Goal: Transaction & Acquisition: Purchase product/service

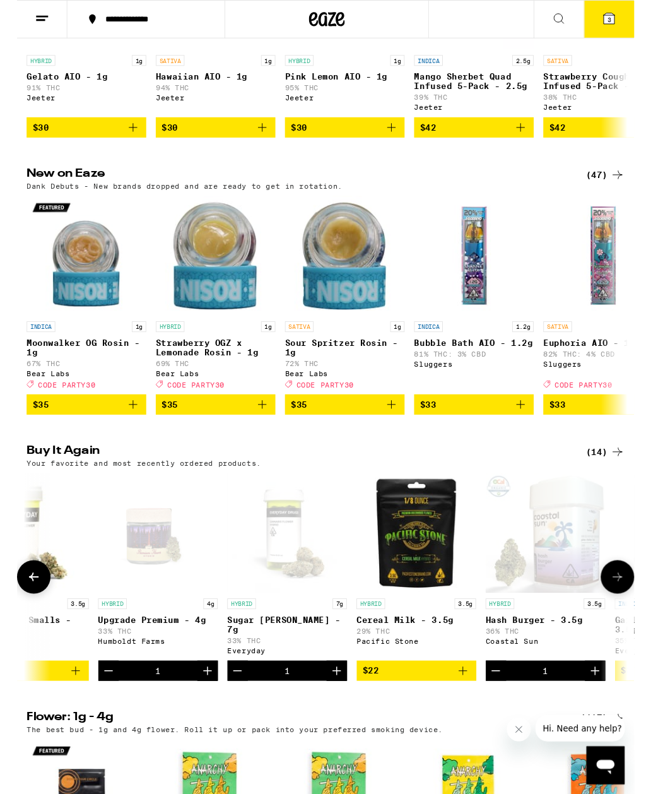
click at [613, 6] on button "3" at bounding box center [624, 20] width 53 height 39
click at [612, 35] on button "3" at bounding box center [624, 20] width 53 height 39
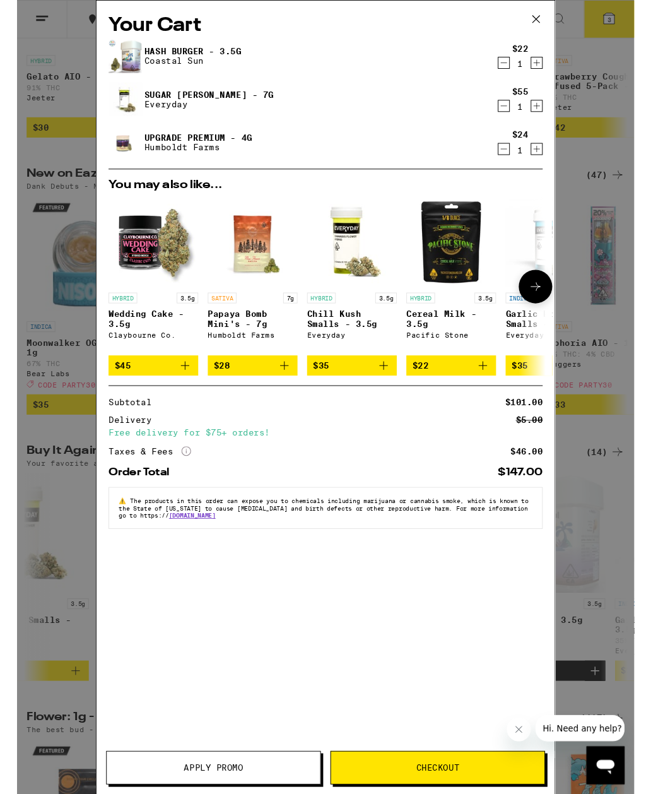
click at [247, 271] on img "Open page for Papaya Bomb Mini's - 7g from Humboldt Farms" at bounding box center [248, 255] width 95 height 95
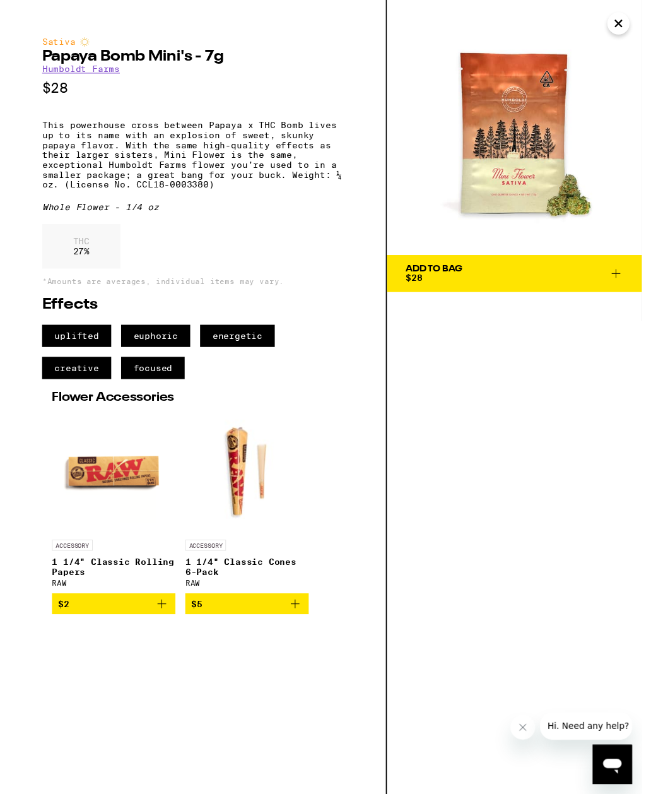
scroll to position [905, 0]
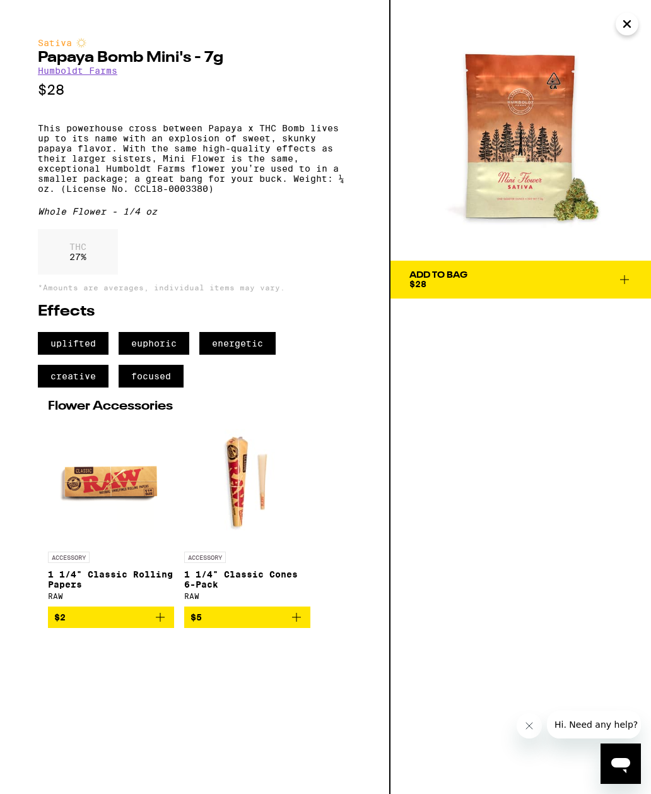
click at [635, 683] on div "Add To Bag $28" at bounding box center [521, 397] width 261 height 794
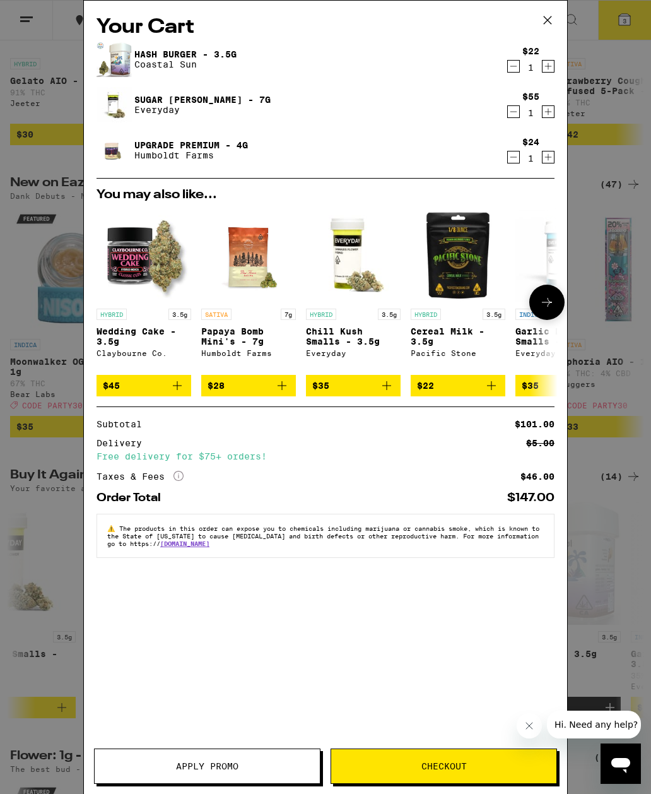
click at [234, 356] on div "Humboldt Farms" at bounding box center [248, 353] width 95 height 8
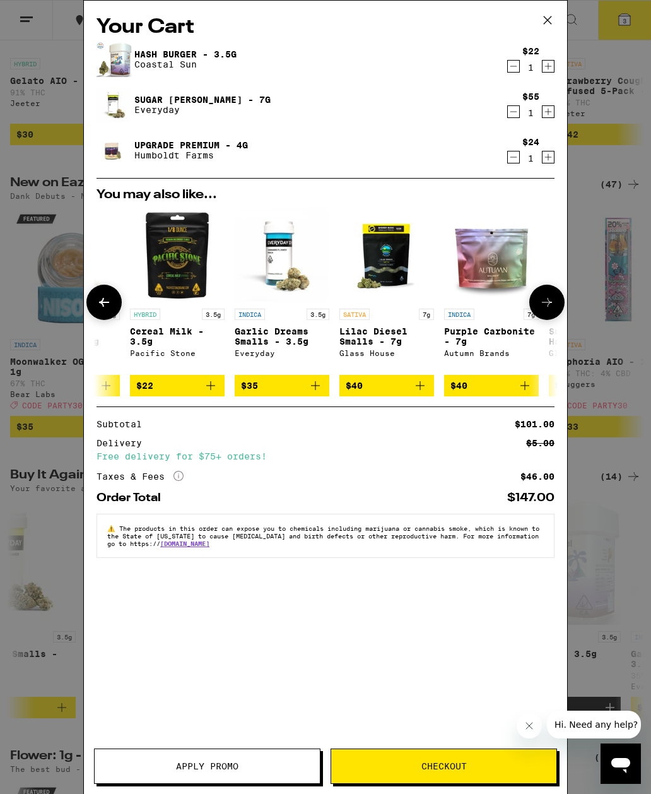
scroll to position [0, 281]
click at [379, 334] on p "Lilac Diesel Smalls - 7g" at bounding box center [386, 336] width 95 height 20
click at [379, 333] on p "Lilac Diesel Smalls - 7g" at bounding box center [386, 336] width 95 height 20
